Goal: Task Accomplishment & Management: Use online tool/utility

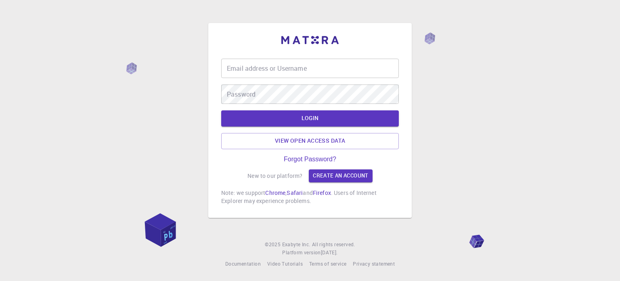
type input "sujatha2017"
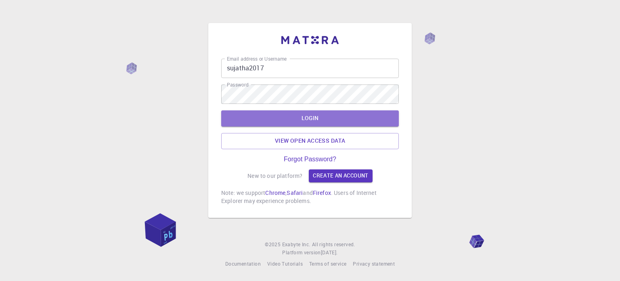
click at [326, 117] on button "LOGIN" at bounding box center [310, 118] width 178 height 16
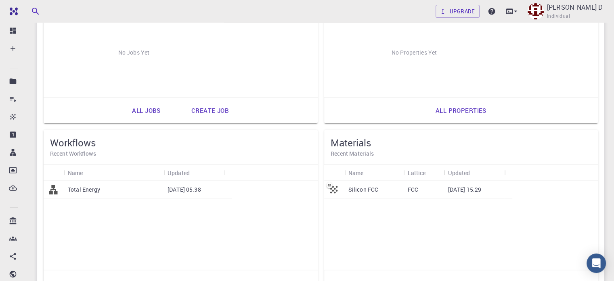
scroll to position [217, 0]
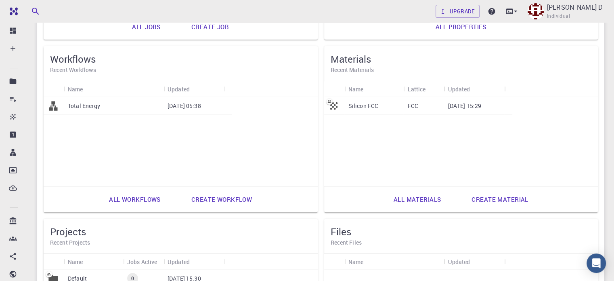
click at [201, 274] on p "[DATE] 15:30" at bounding box center [185, 278] width 34 height 8
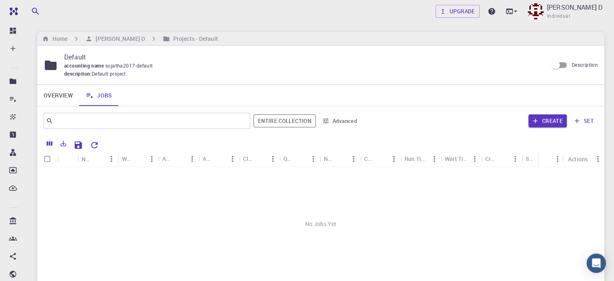
click at [61, 91] on link "Overview" at bounding box center [58, 95] width 42 height 21
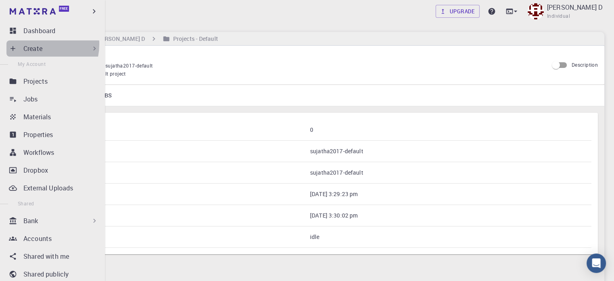
click at [35, 44] on p "Create" at bounding box center [32, 49] width 19 height 10
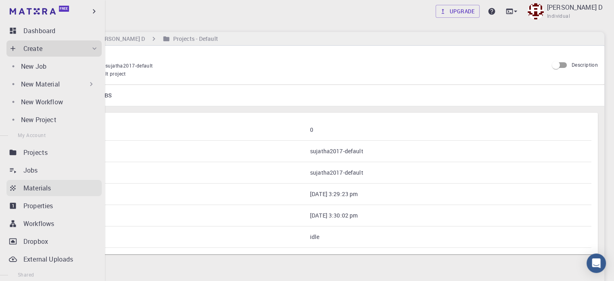
click at [42, 187] on p "Materials" at bounding box center [36, 188] width 27 height 10
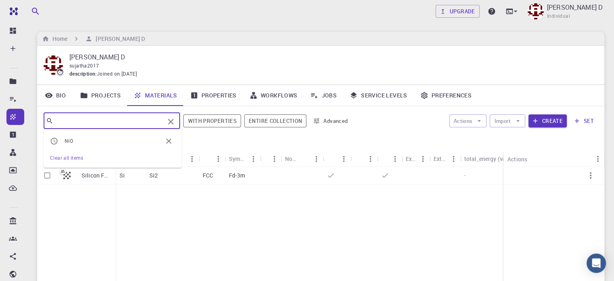
click at [145, 121] on input "text" at bounding box center [108, 120] width 111 height 11
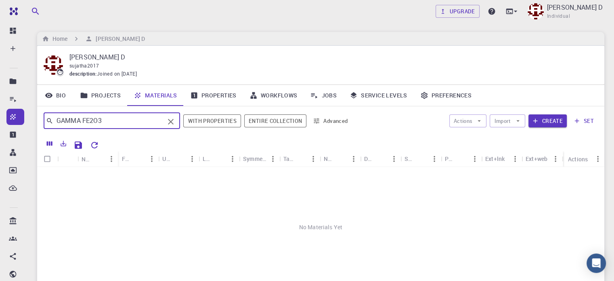
click at [81, 121] on input "GAMMA FE2O3" at bounding box center [108, 120] width 111 height 11
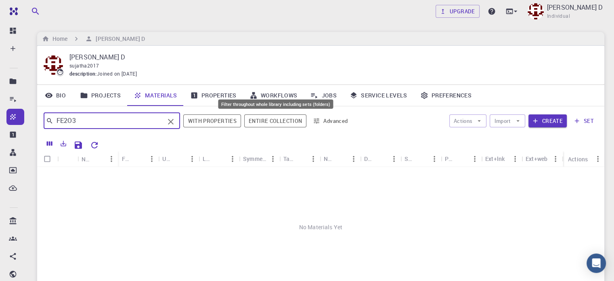
type input "FE2O3"
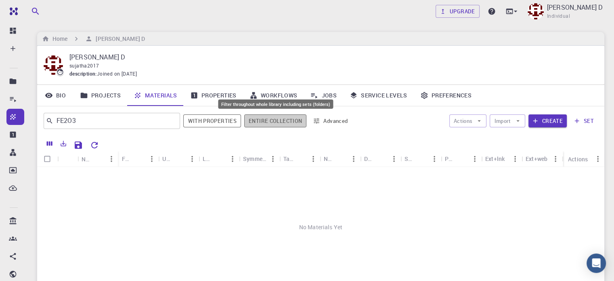
click at [288, 125] on button "Entire collection" at bounding box center [275, 120] width 62 height 13
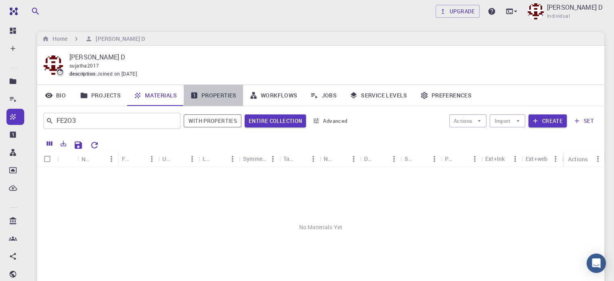
click at [201, 94] on link "Properties" at bounding box center [213, 95] width 59 height 21
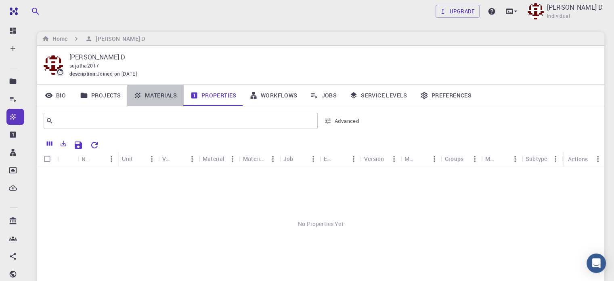
click at [168, 92] on link "Materials" at bounding box center [155, 95] width 57 height 21
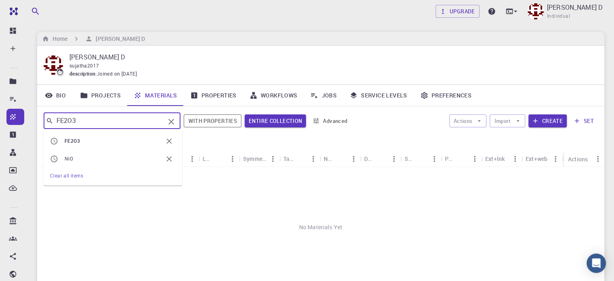
click at [77, 123] on input "FE2O3" at bounding box center [108, 120] width 111 height 11
type input "F"
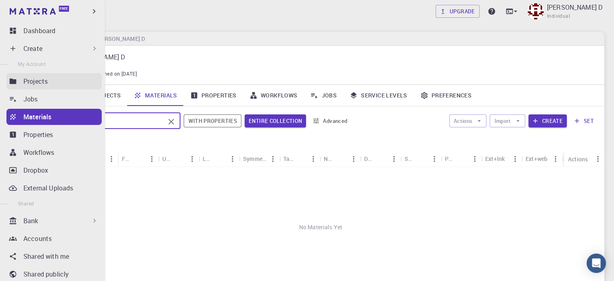
type input "IRON OXIDE"
click at [47, 86] on p "Projects" at bounding box center [35, 81] width 24 height 10
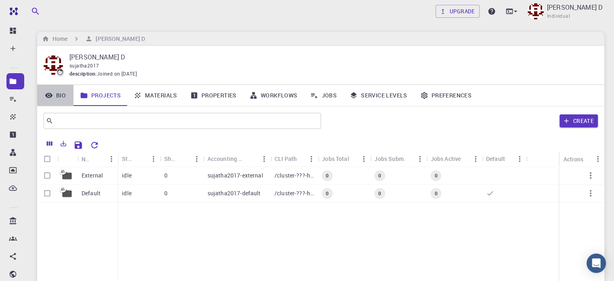
click at [59, 95] on link "Bio" at bounding box center [55, 95] width 36 height 21
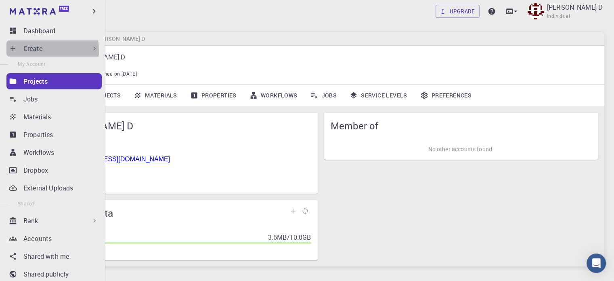
click at [29, 50] on p "Create" at bounding box center [32, 49] width 19 height 10
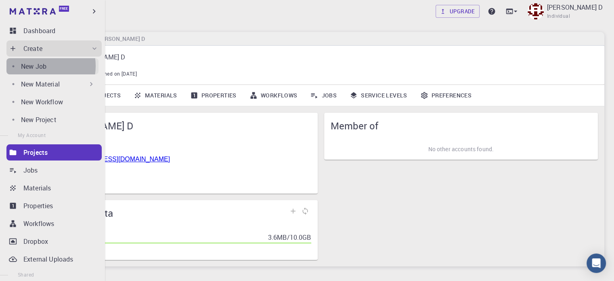
click at [38, 66] on p "New Job" at bounding box center [33, 66] width 25 height 10
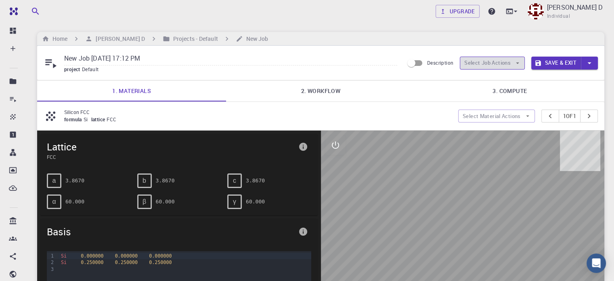
click at [500, 60] on button "Select Job Actions" at bounding box center [492, 63] width 65 height 13
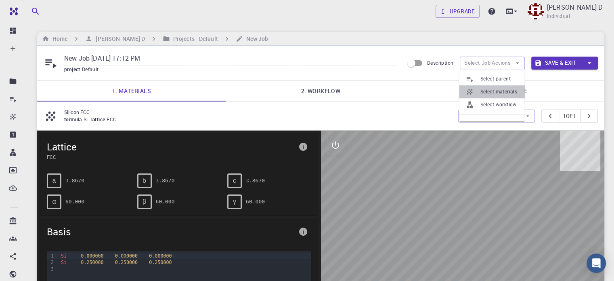
click at [509, 91] on span "Select materials" at bounding box center [499, 92] width 38 height 8
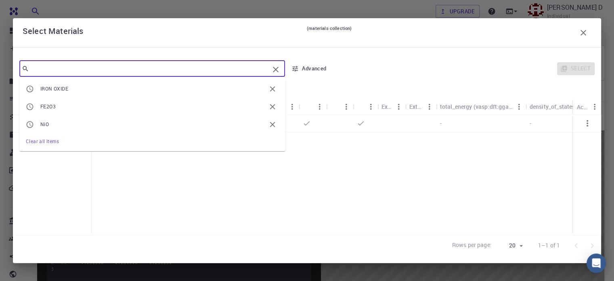
click at [216, 69] on input "text" at bounding box center [149, 68] width 240 height 11
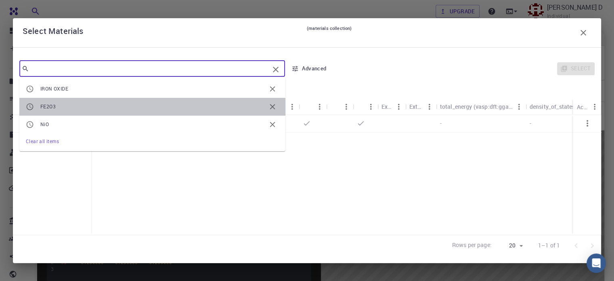
click at [107, 102] on li "FE2O3" at bounding box center [152, 107] width 266 height 18
type input "FE2O3"
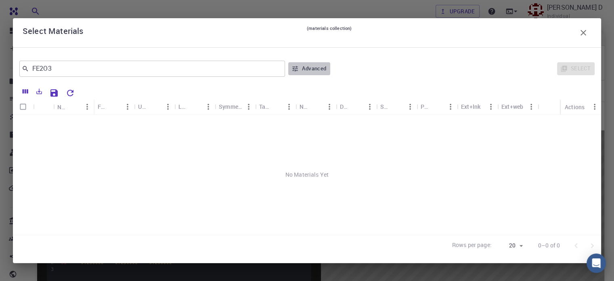
click at [299, 69] on button "Advanced" at bounding box center [309, 68] width 42 height 13
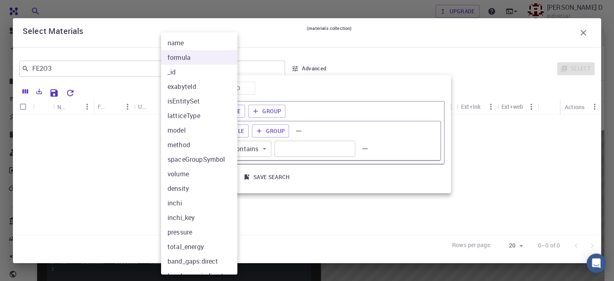
click at [216, 150] on body "Free Dashboard Create New Job New Material Create Material Upload File Import f…" at bounding box center [307, 258] width 614 height 517
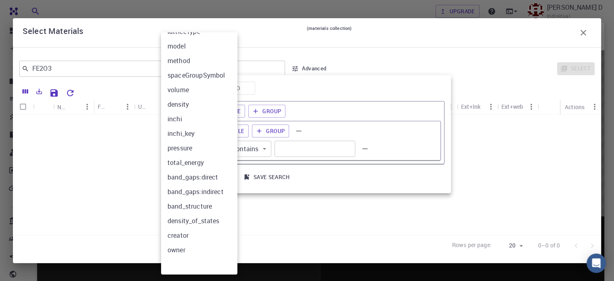
scroll to position [84, 0]
click at [287, 221] on div at bounding box center [307, 140] width 614 height 281
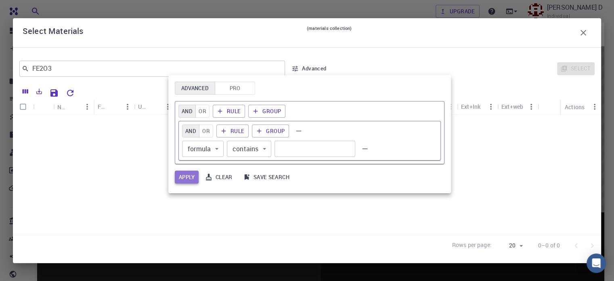
click at [187, 177] on button "Apply" at bounding box center [187, 176] width 24 height 13
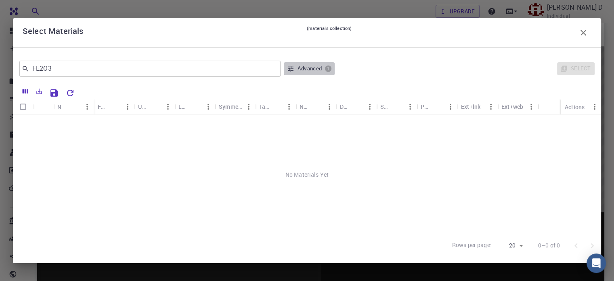
click at [312, 74] on button "Advanced 1" at bounding box center [309, 68] width 51 height 13
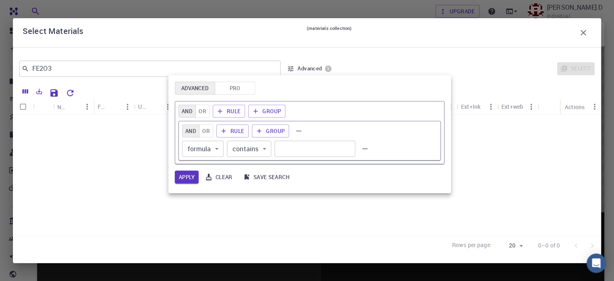
click at [219, 177] on button "Clear" at bounding box center [219, 176] width 35 height 13
